Goal: Find specific page/section: Find specific page/section

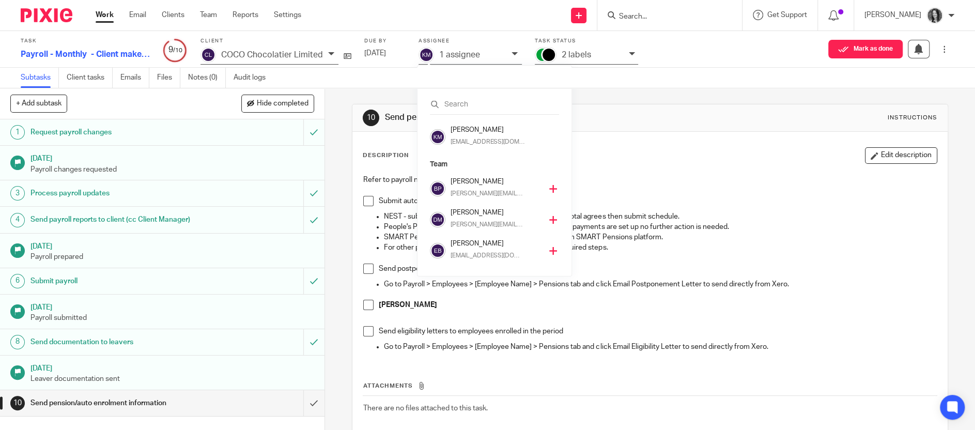
scroll to position [168, 0]
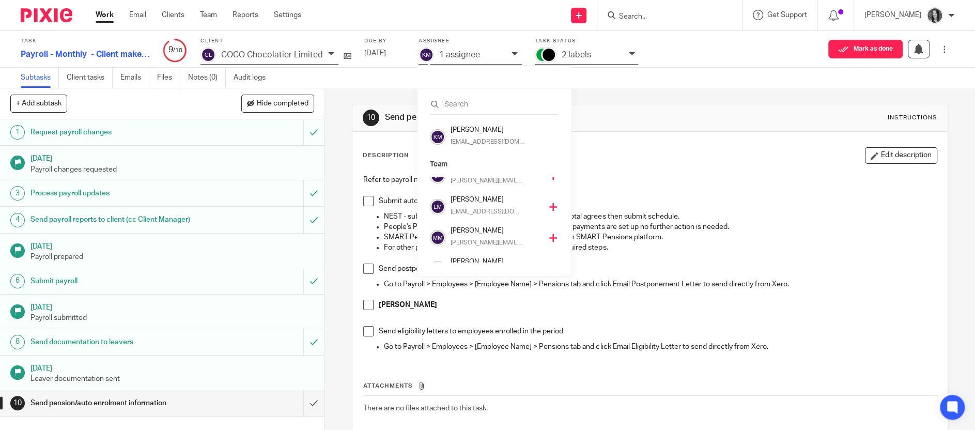
click at [695, 14] on input "Search" at bounding box center [664, 16] width 93 height 9
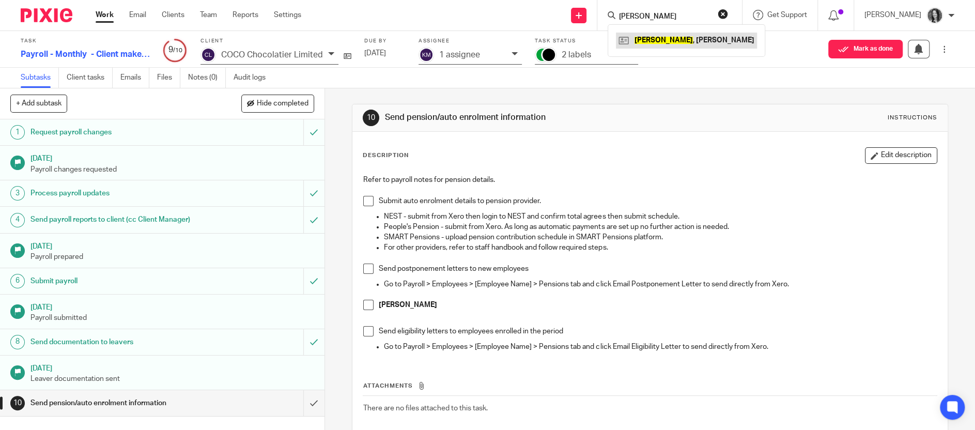
type input "parker"
click at [687, 33] on link at bounding box center [686, 41] width 141 height 16
click at [687, 38] on link at bounding box center [686, 41] width 141 height 16
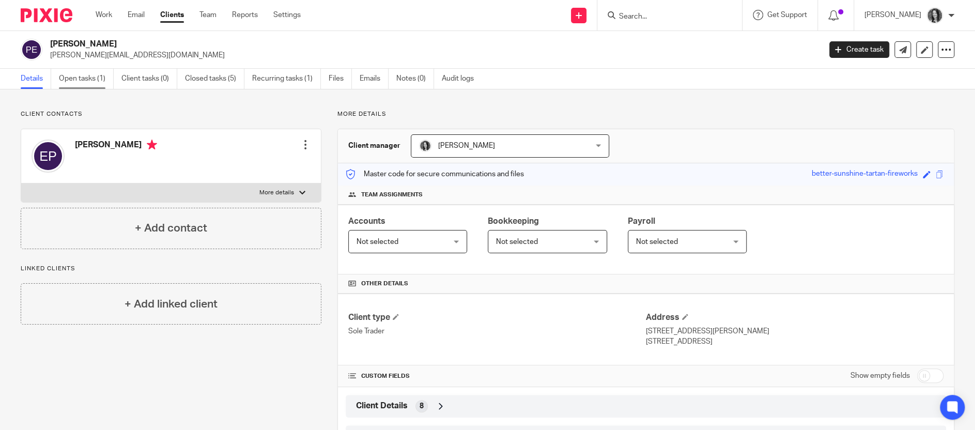
click at [79, 83] on link "Open tasks (1)" at bounding box center [86, 79] width 55 height 20
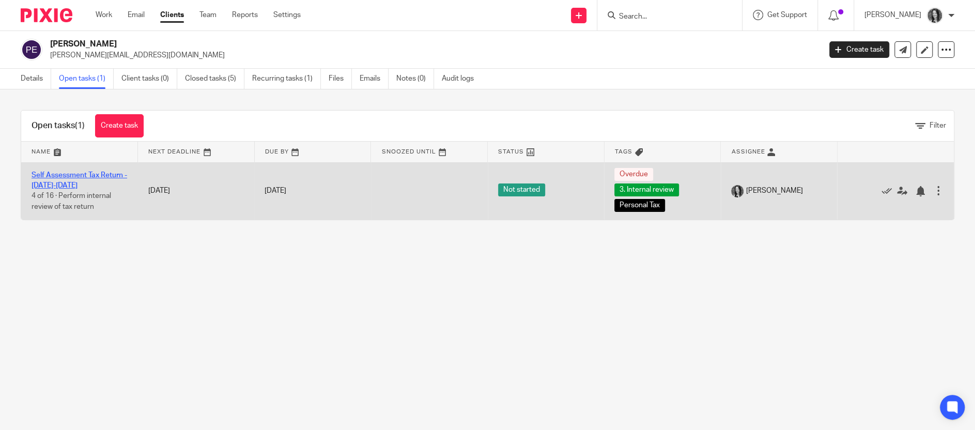
click at [71, 173] on link "Self Assessment Tax Return - 2024-2025" at bounding box center [80, 181] width 96 height 18
